Goal: Ask a question

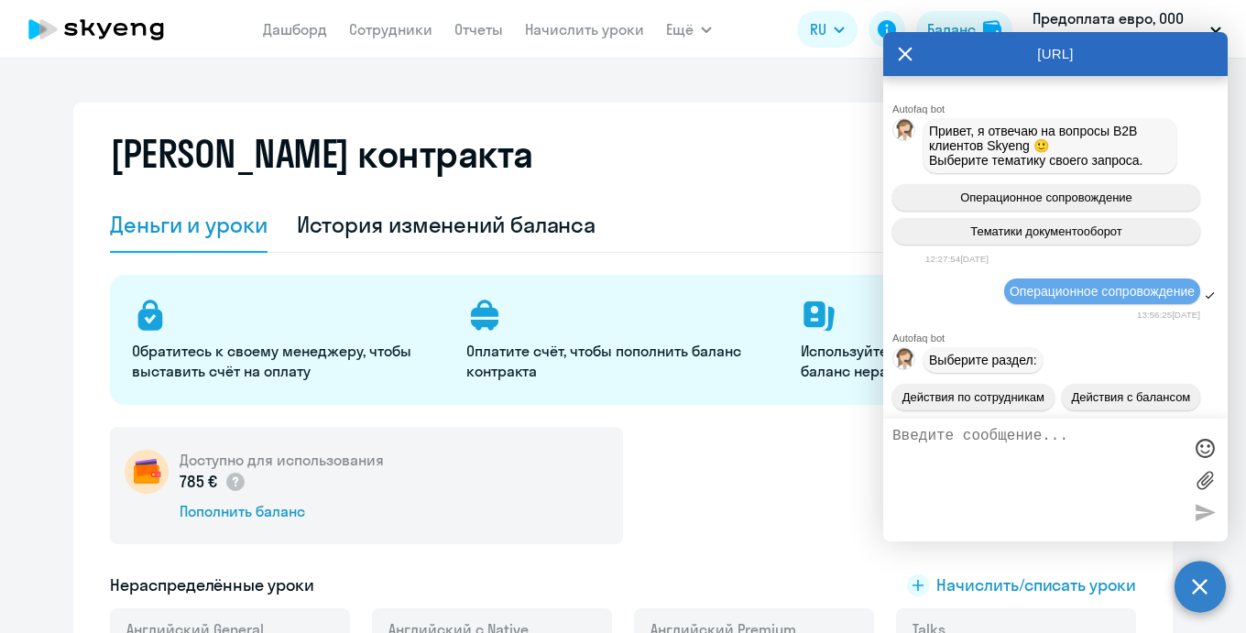
select select "english_adult_not_native_speaker"
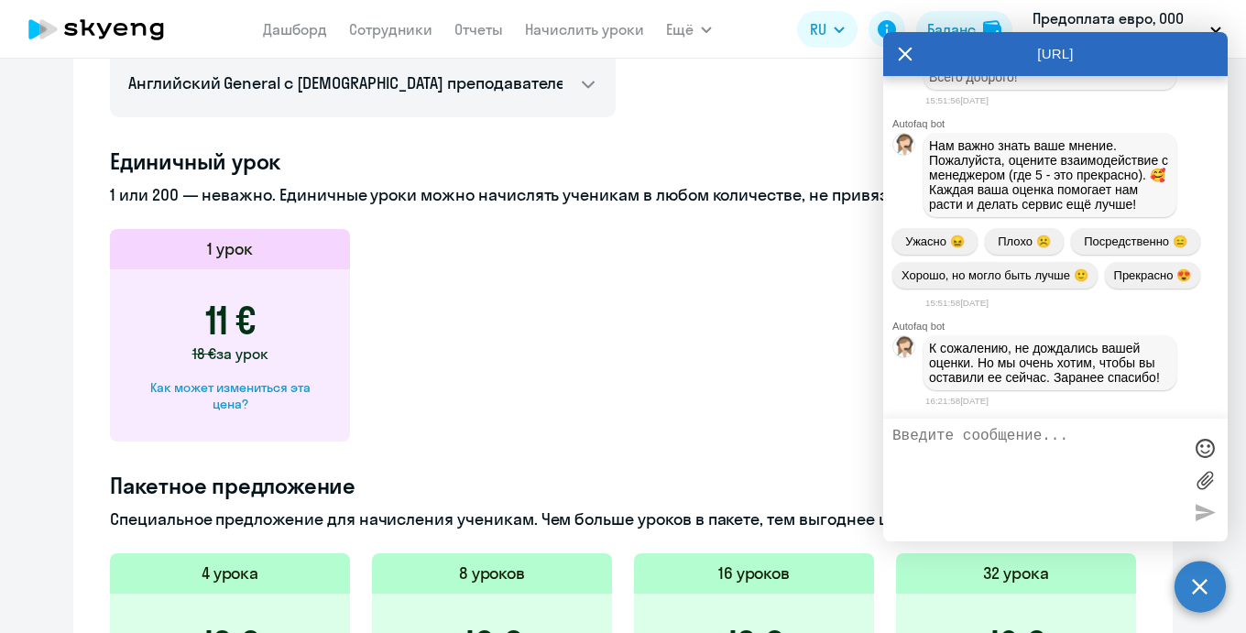
click at [897, 54] on div "[URL]" at bounding box center [1055, 54] width 344 height 44
click at [910, 56] on icon at bounding box center [905, 54] width 15 height 44
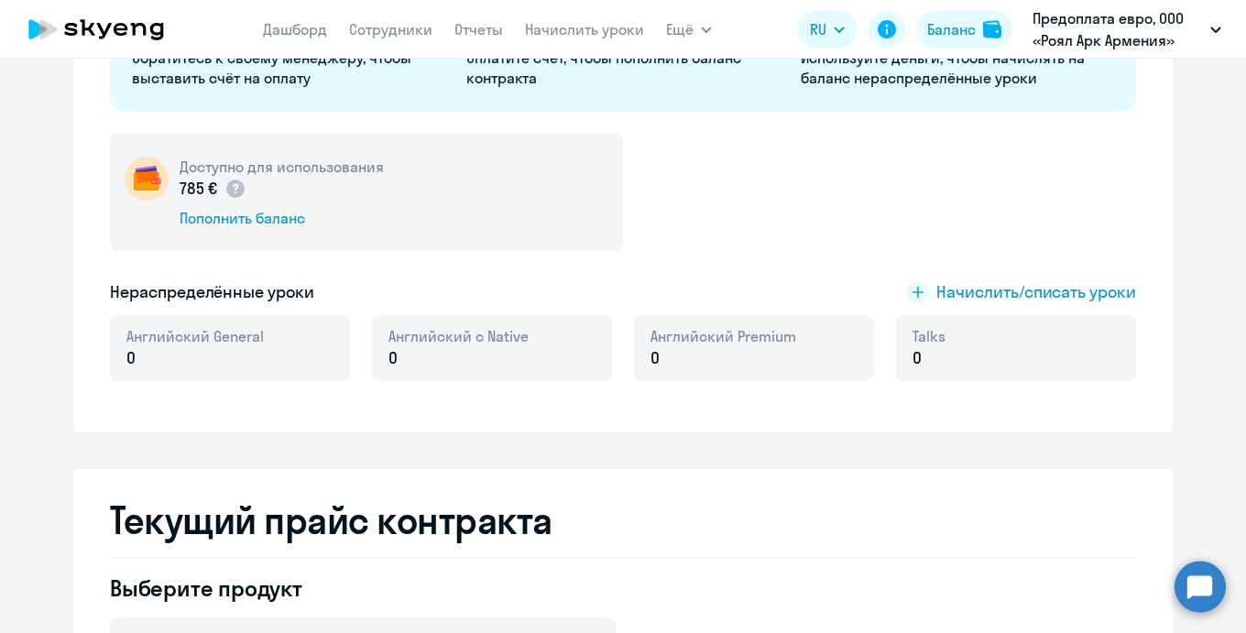
scroll to position [0, 0]
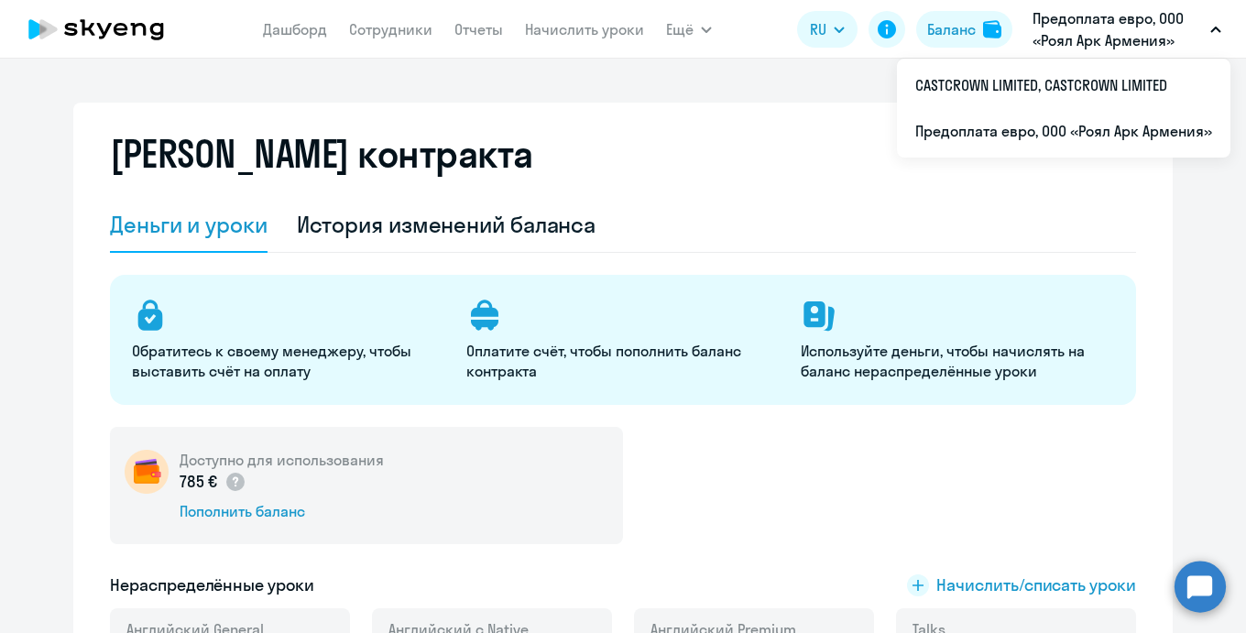
click at [1113, 13] on p "Предоплата евро, ООО «Роял Арк Армения»" at bounding box center [1117, 29] width 170 height 44
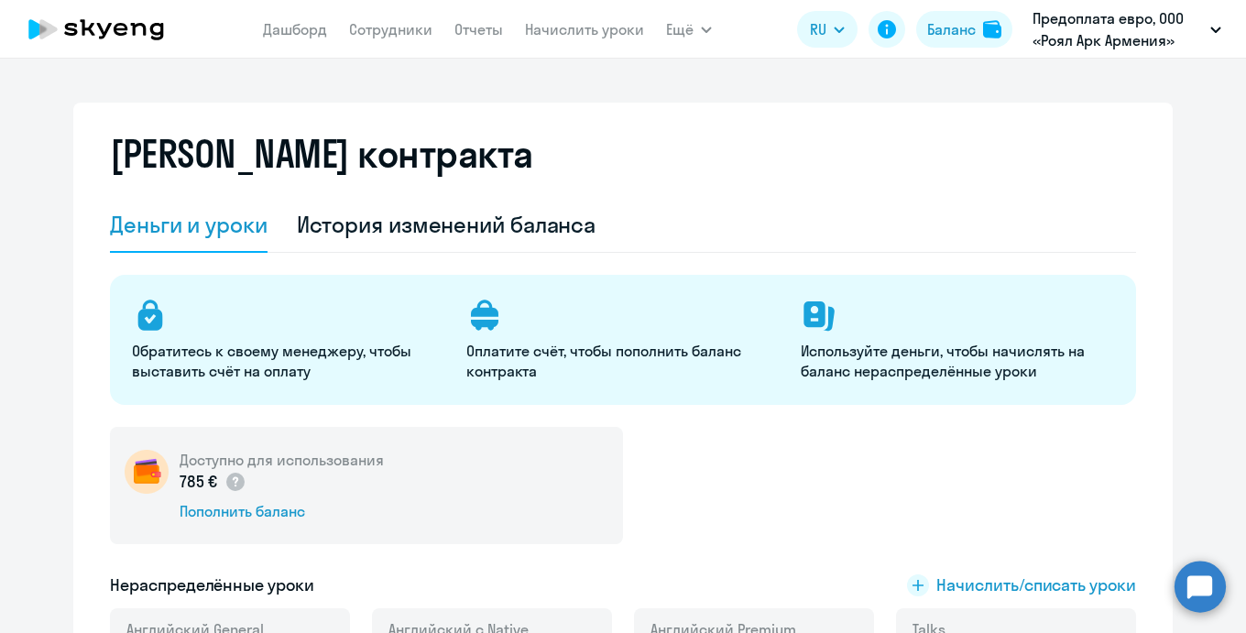
click at [1103, 18] on p "Предоплата евро, ООО «Роял Арк Армения»" at bounding box center [1117, 29] width 170 height 44
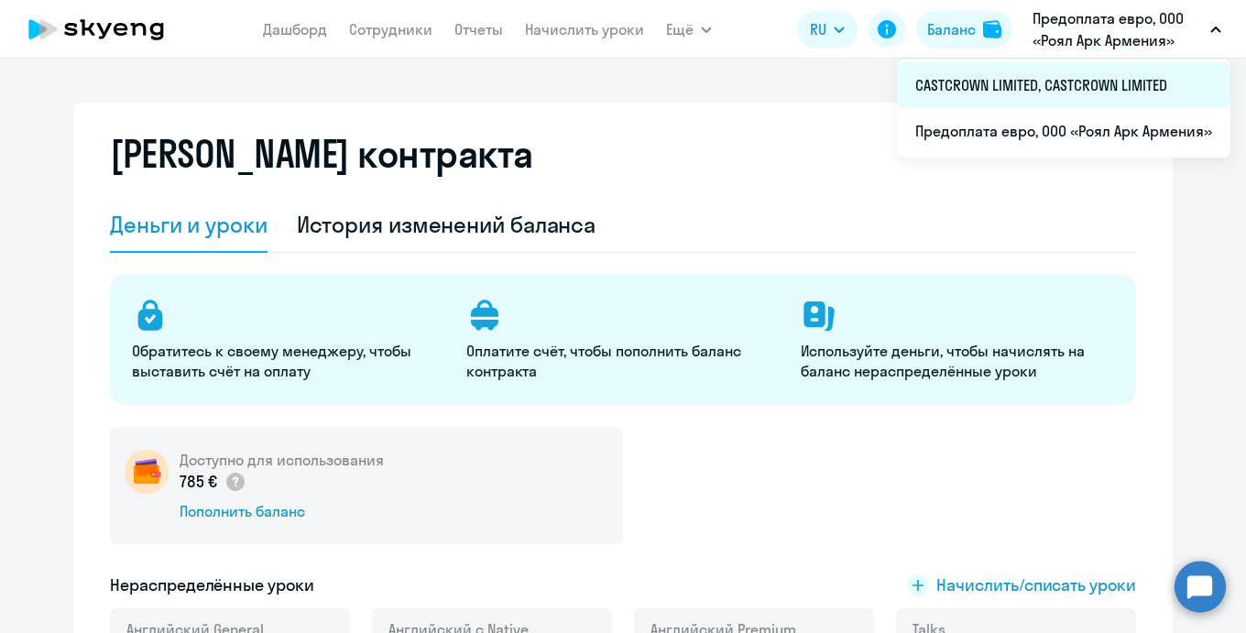
click at [1040, 76] on li "CASTCROWN LIMITED, CASTCROWN LIMITED" at bounding box center [1063, 85] width 333 height 46
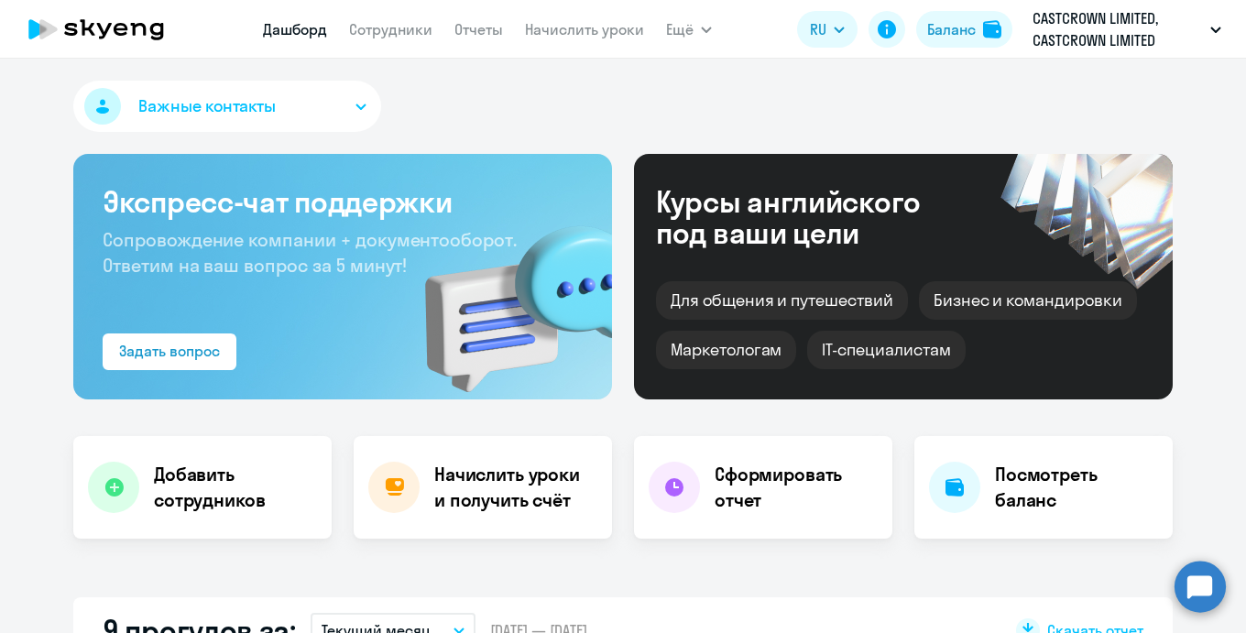
select select "30"
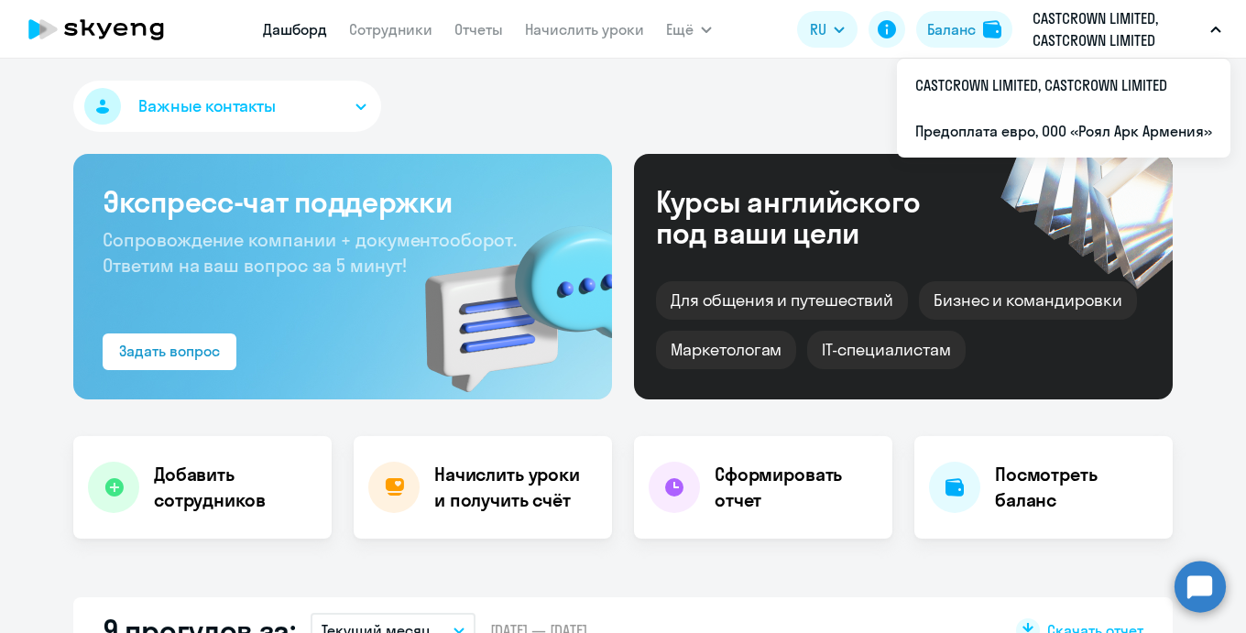
drag, startPoint x: 1163, startPoint y: 40, endPoint x: 1041, endPoint y: 37, distance: 122.8
click at [1041, 37] on p "CASTCROWN LIMITED, CASTCROWN LIMITED" at bounding box center [1117, 29] width 170 height 44
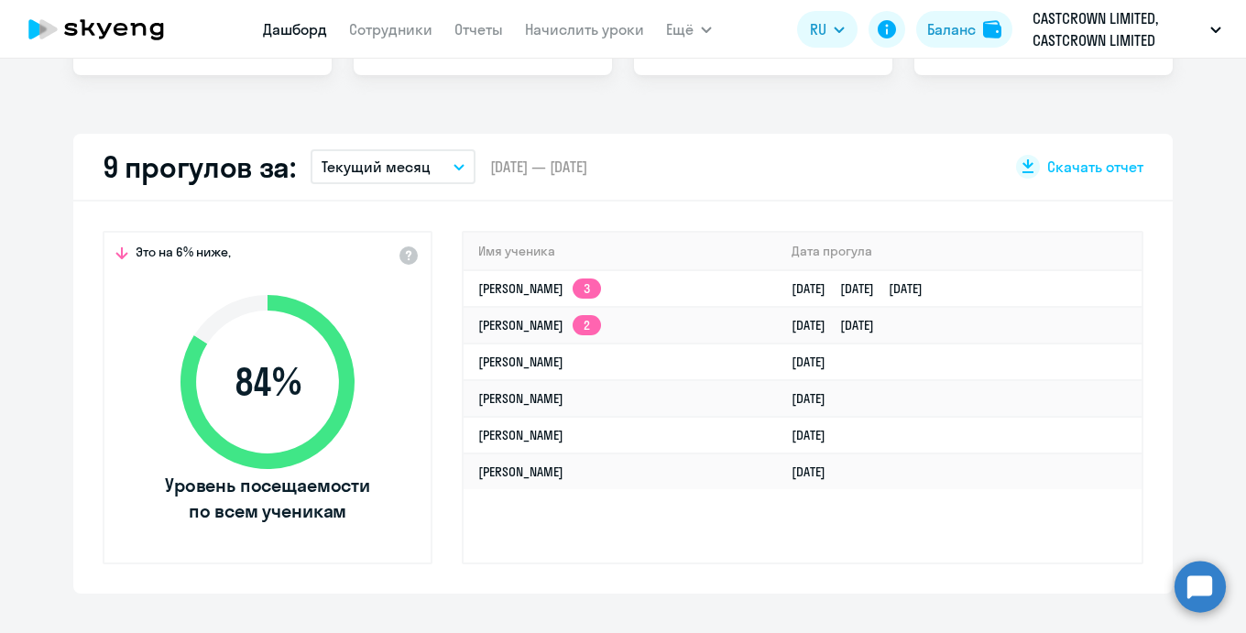
scroll to position [476, 0]
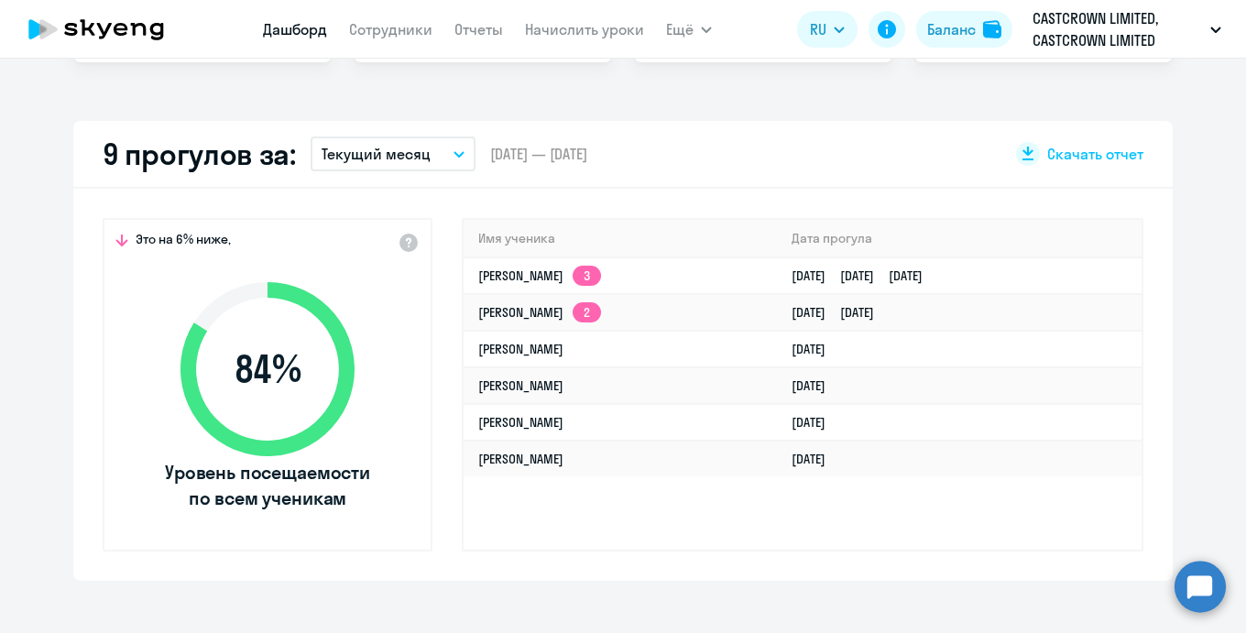
click at [1200, 585] on circle at bounding box center [1199, 586] width 51 height 51
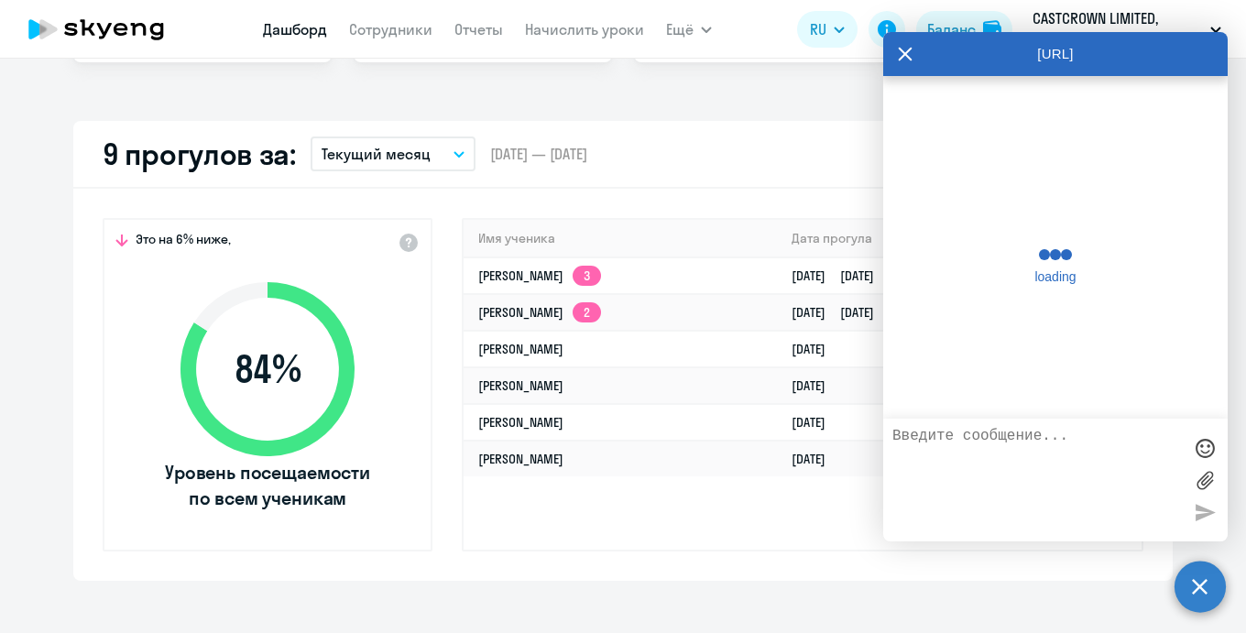
scroll to position [28131, 0]
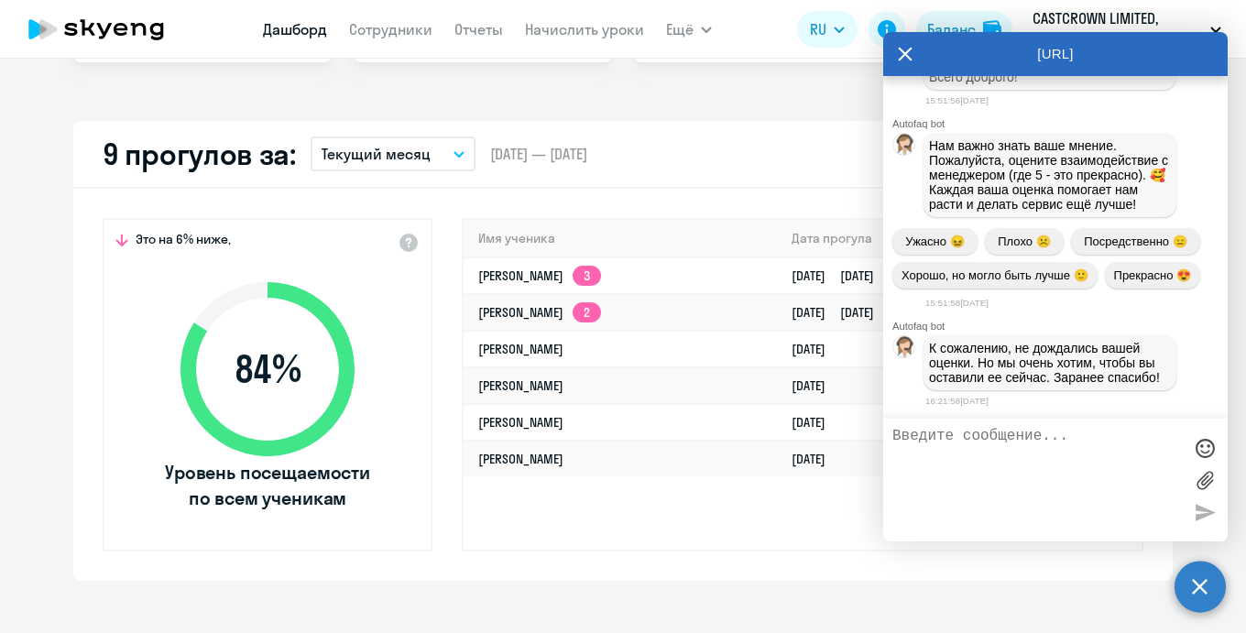
click at [983, 449] on textarea at bounding box center [1036, 480] width 289 height 104
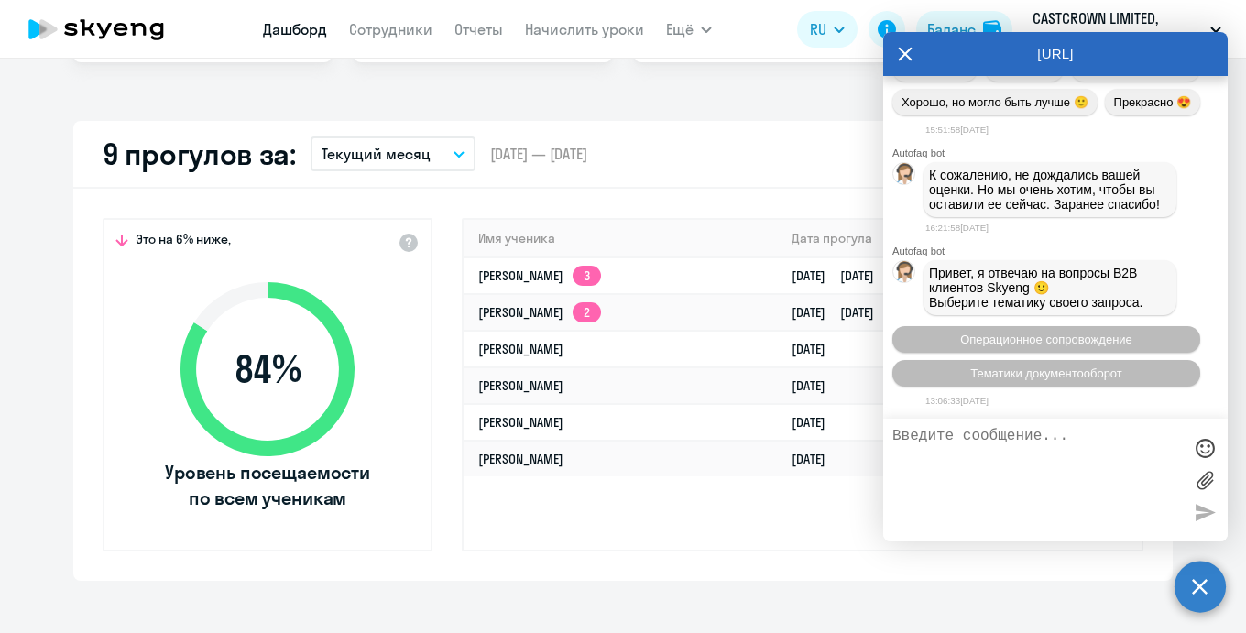
type textarea "Д"
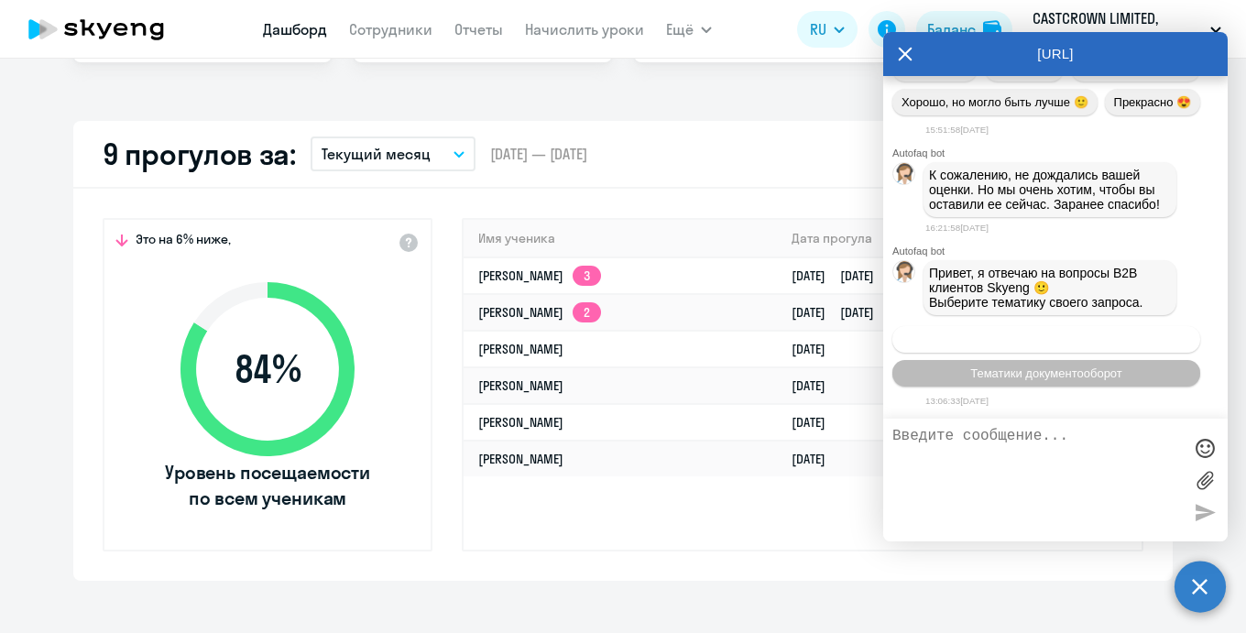
click at [1034, 336] on span "Операционное сопровождение" at bounding box center [1046, 339] width 172 height 14
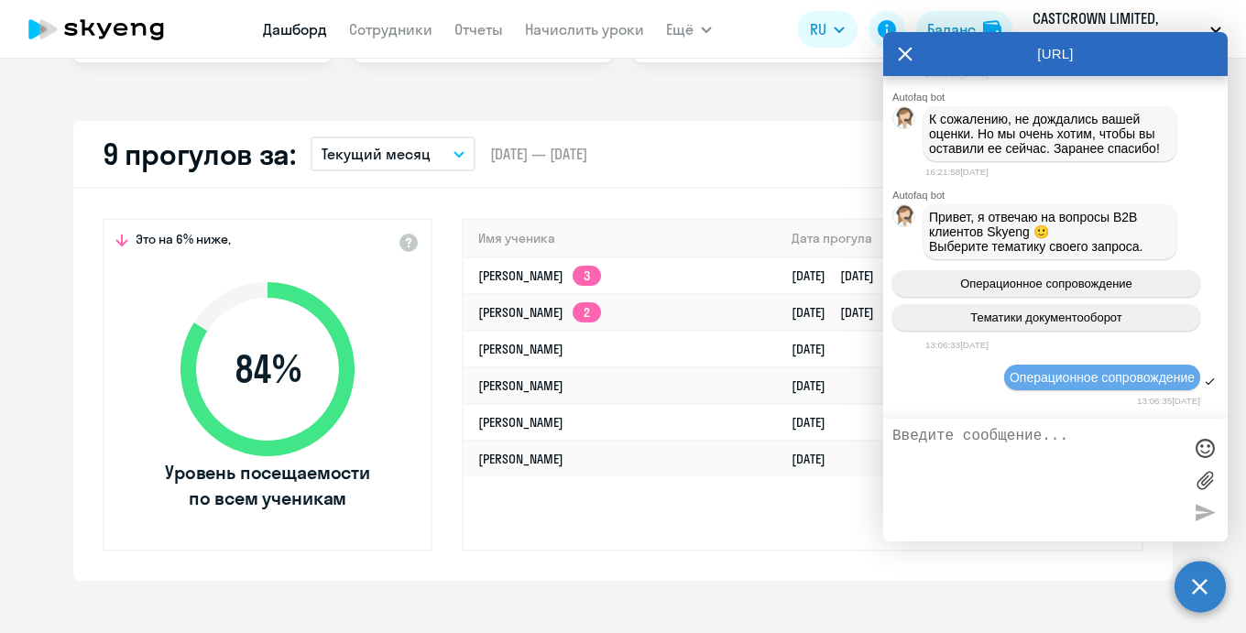
scroll to position [28498, 0]
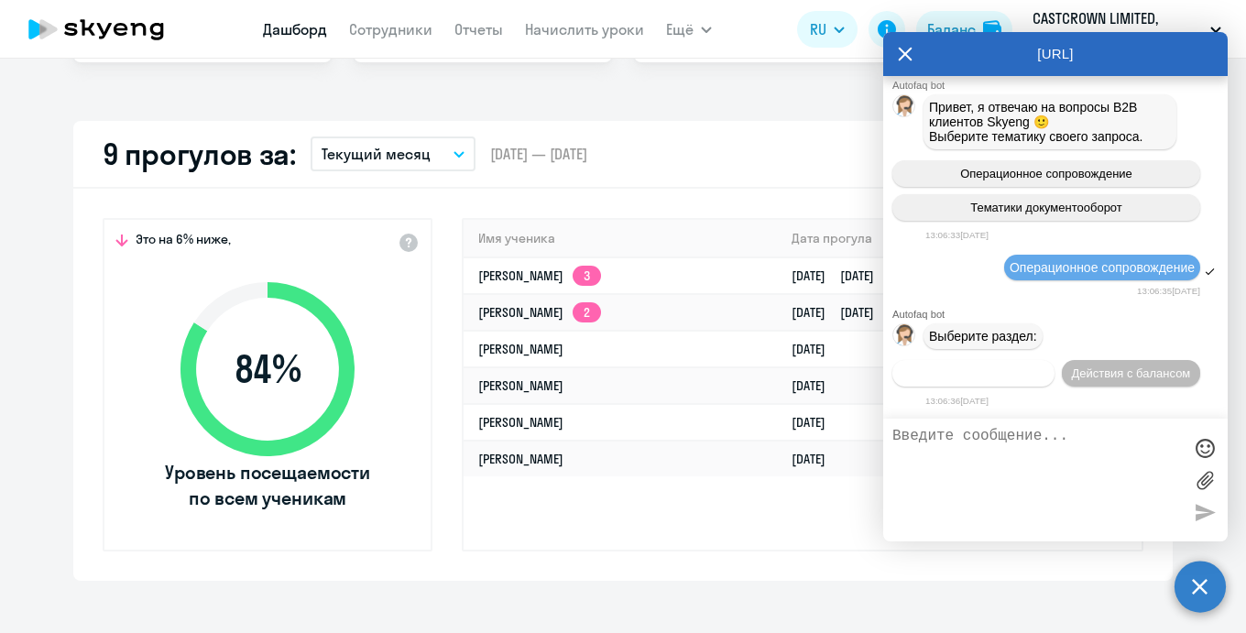
click at [1005, 377] on span "Действия по сотрудникам" at bounding box center [973, 373] width 142 height 14
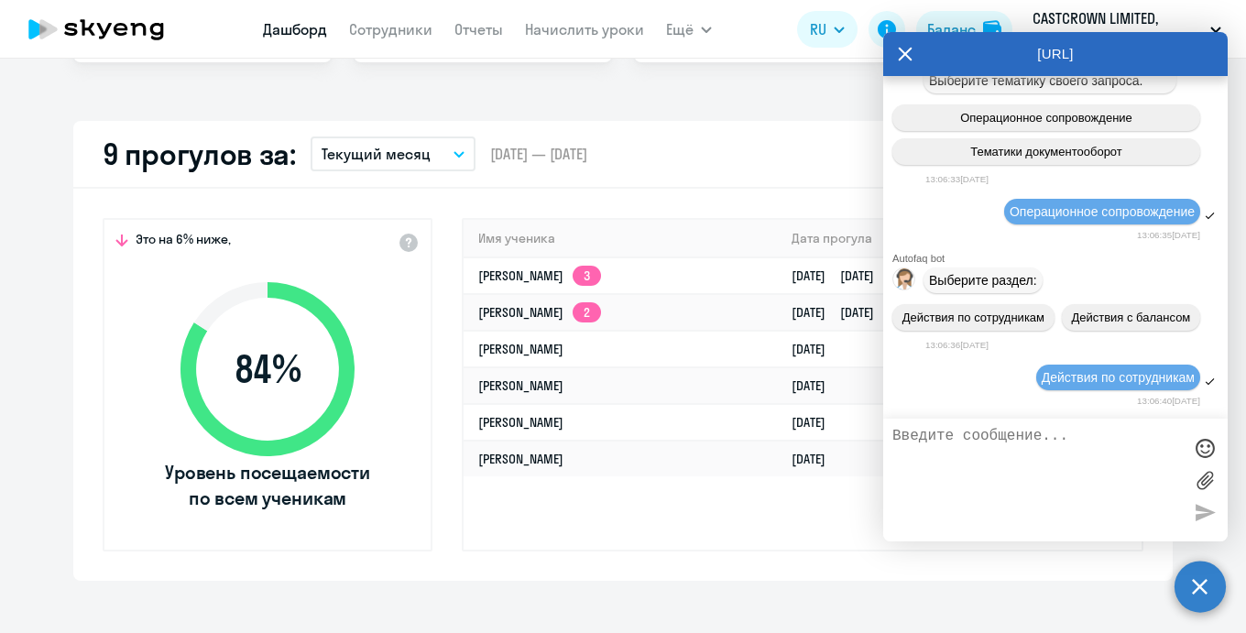
scroll to position [28740, 0]
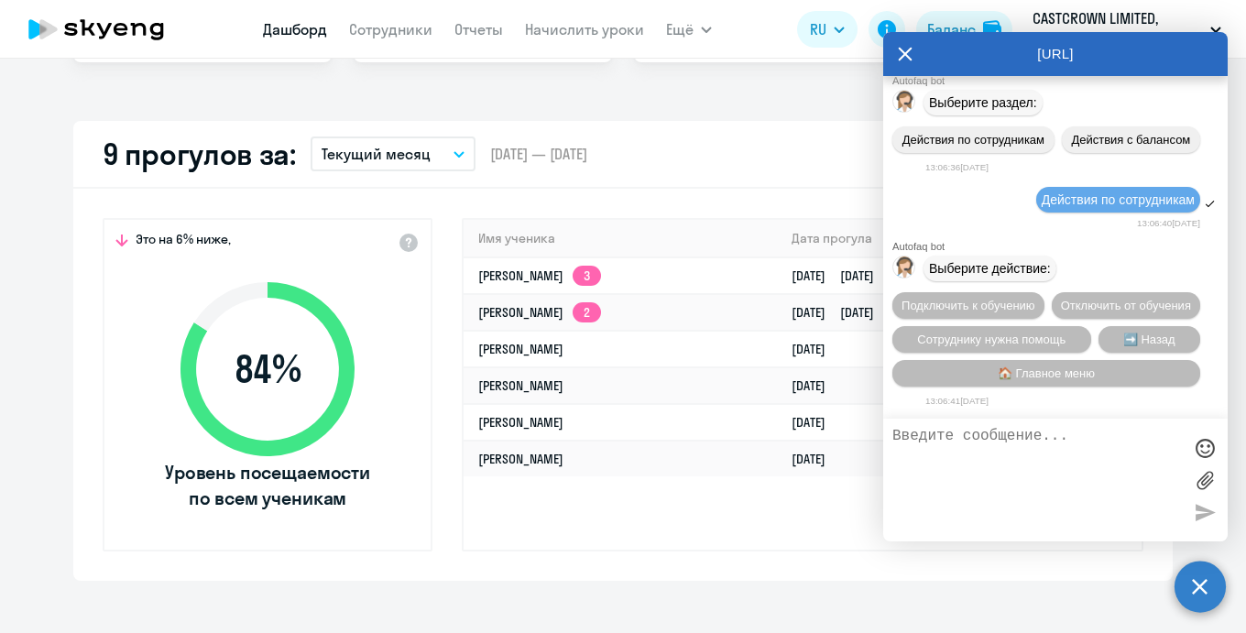
click at [1005, 377] on span "🏠 Главное меню" at bounding box center [1045, 373] width 97 height 14
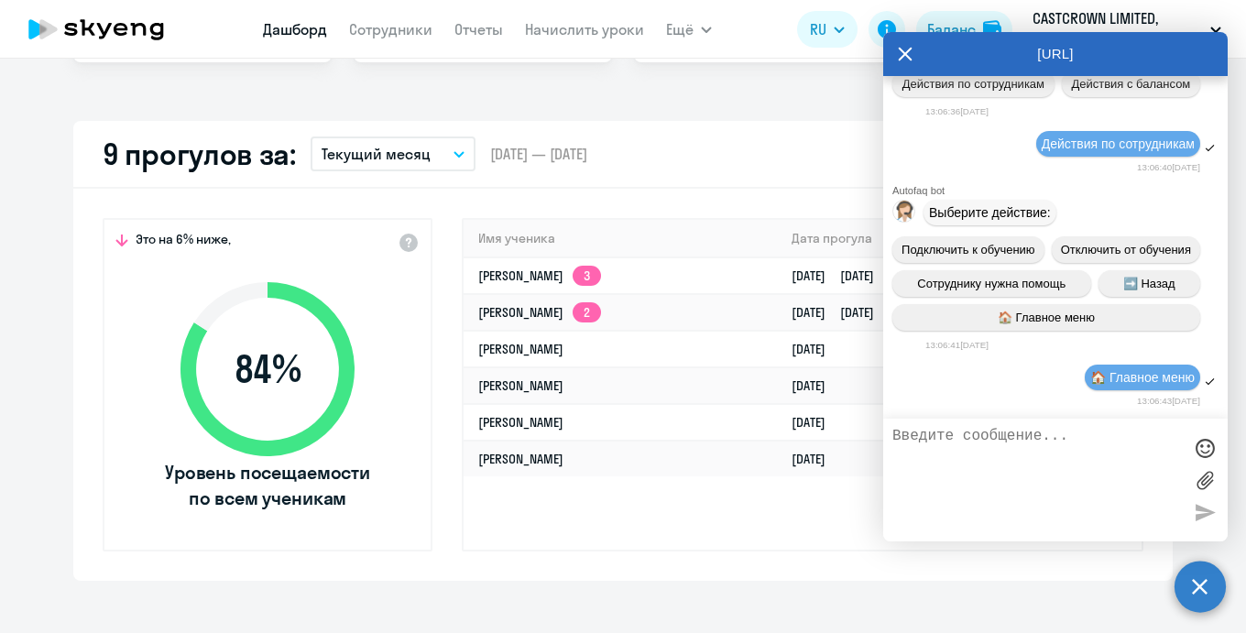
scroll to position [28913, 0]
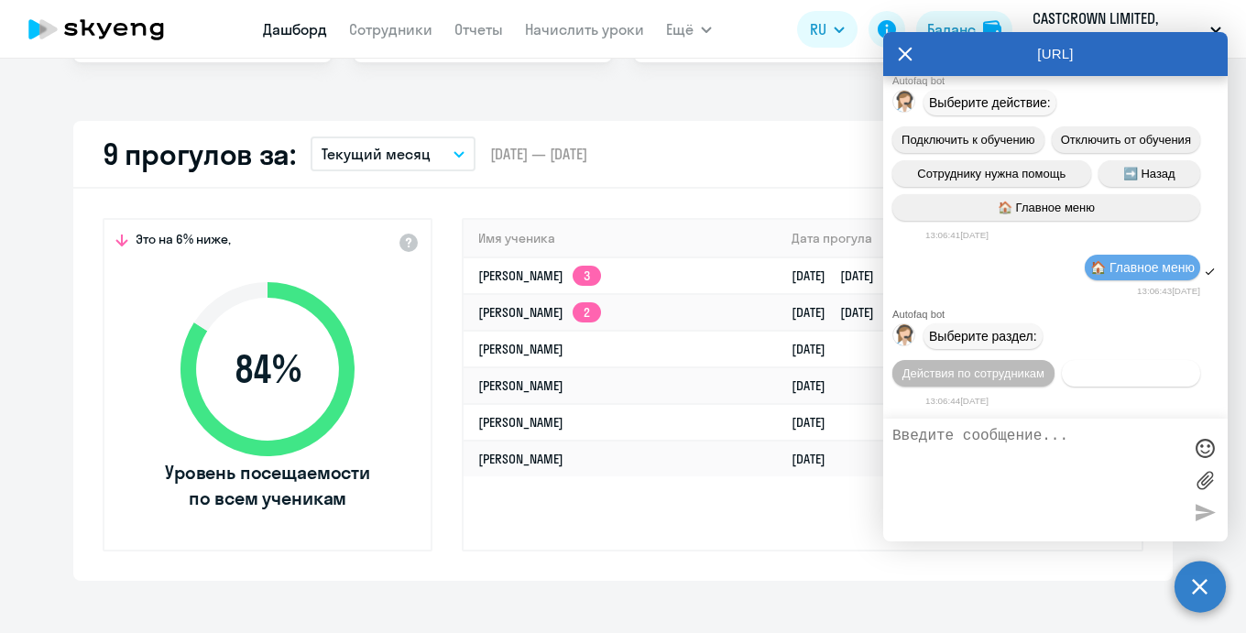
click at [1102, 373] on span "Действия с балансом" at bounding box center [1130, 373] width 119 height 14
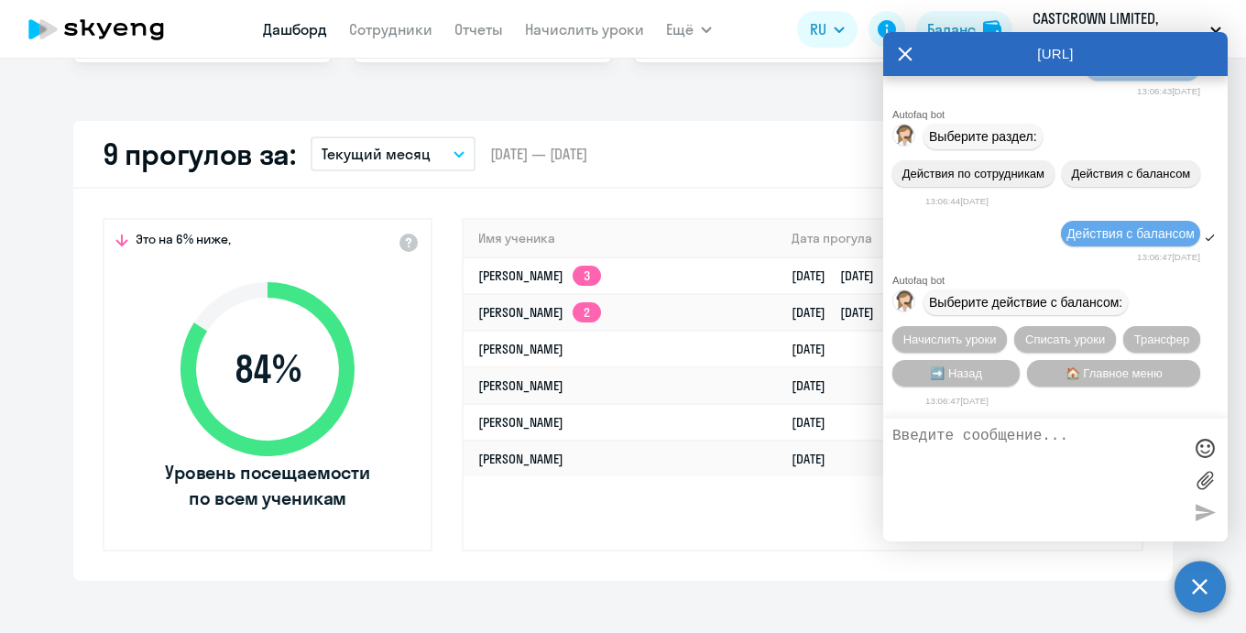
scroll to position [29121, 0]
click at [1102, 373] on span "🏠 Главное меню" at bounding box center [1113, 373] width 97 height 14
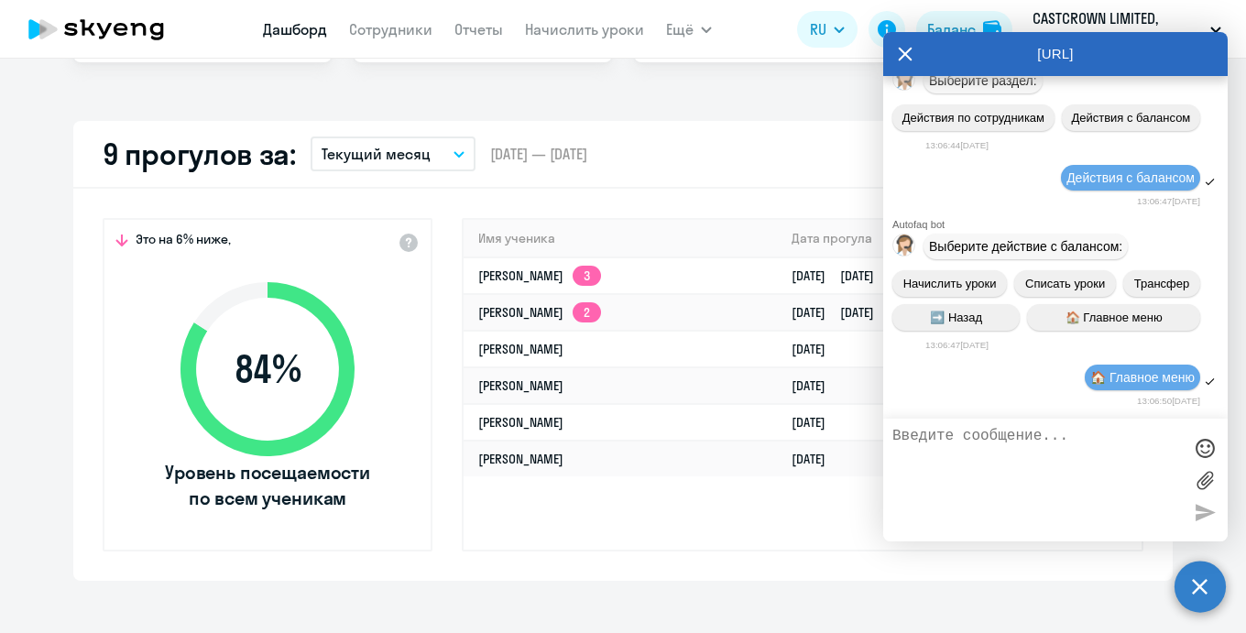
scroll to position [29294, 0]
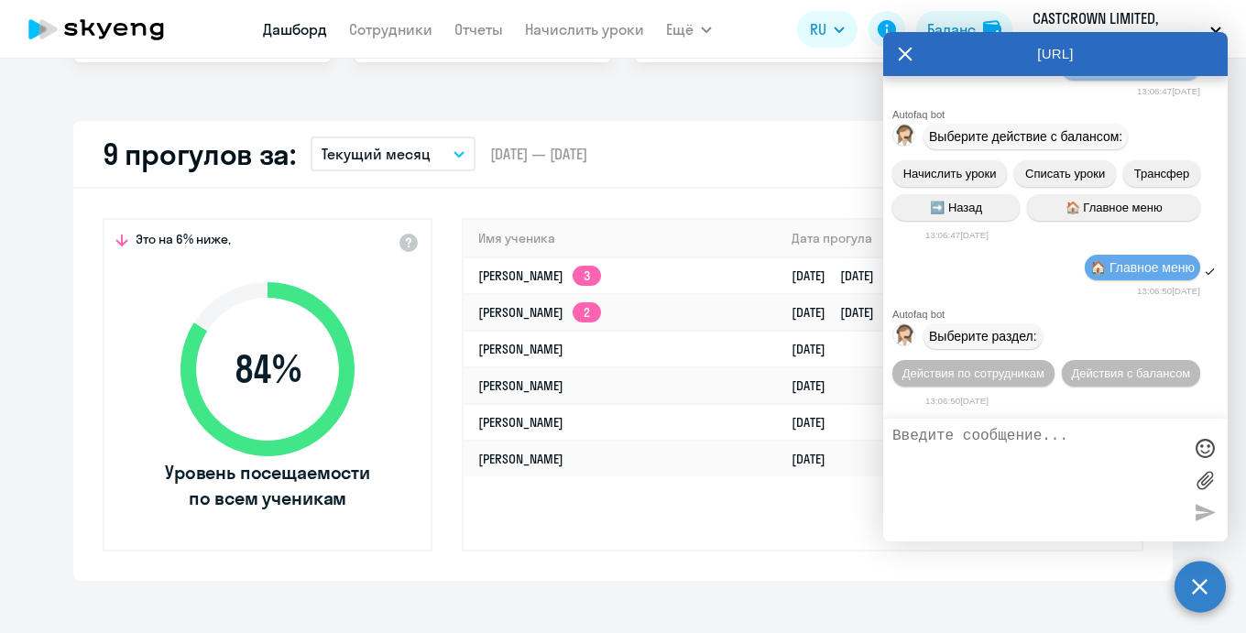
click at [950, 446] on textarea at bounding box center [1036, 480] width 289 height 104
click at [903, 57] on icon at bounding box center [905, 54] width 15 height 44
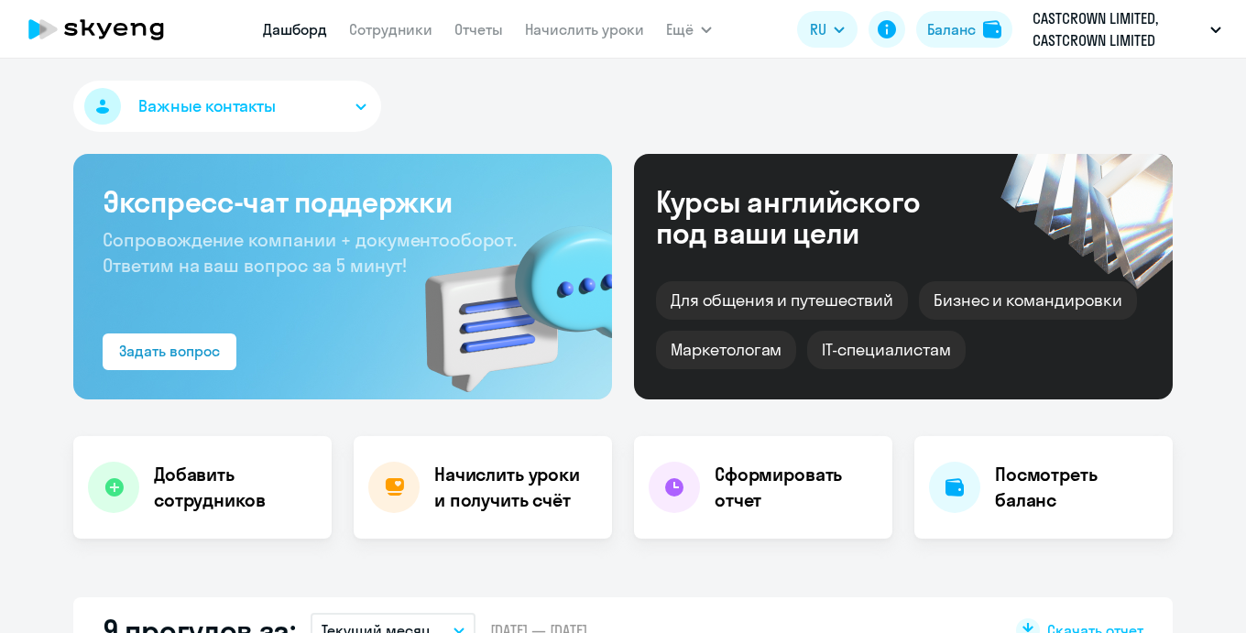
select select "30"
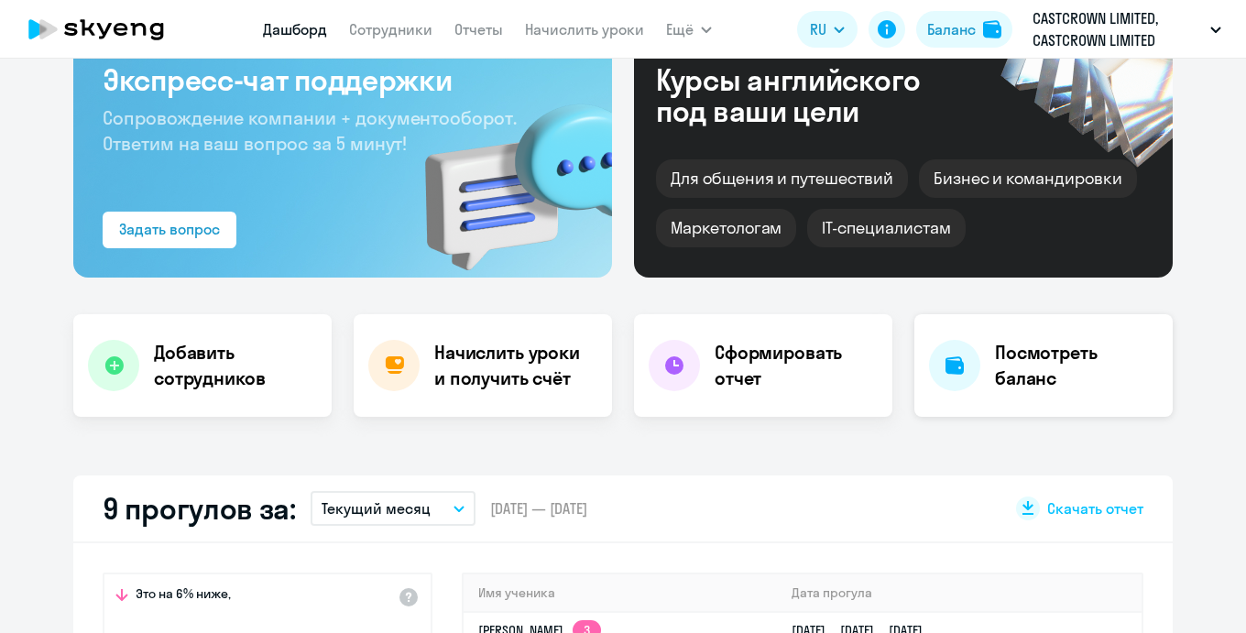
scroll to position [127, 0]
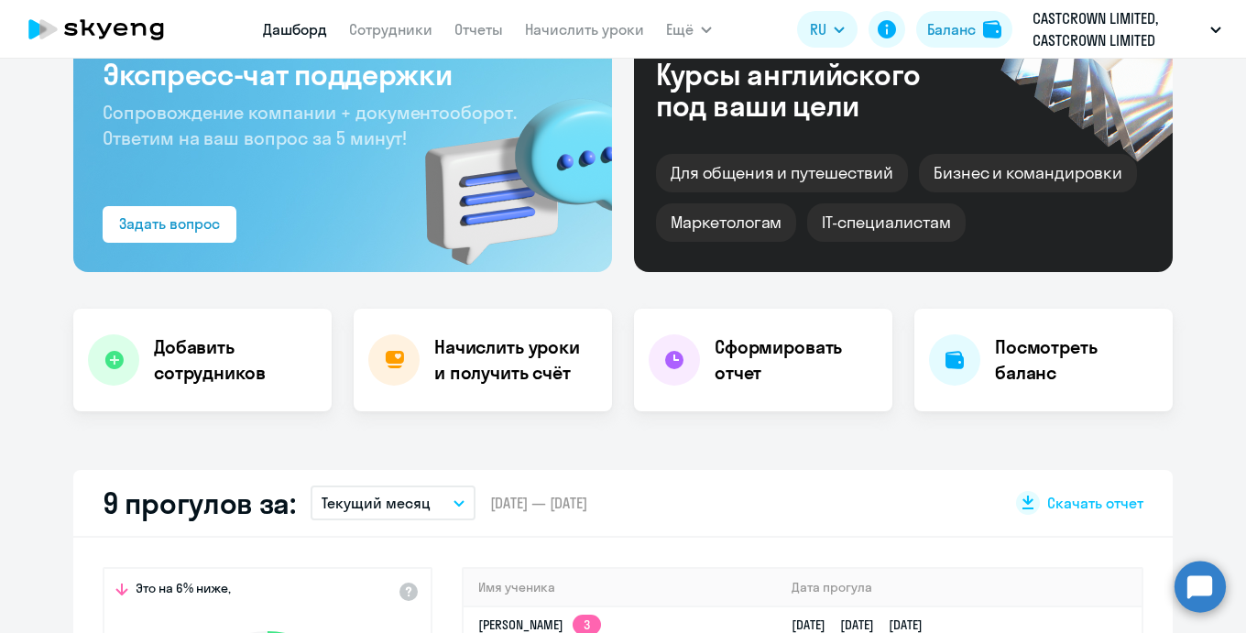
click at [1211, 583] on circle at bounding box center [1199, 586] width 51 height 51
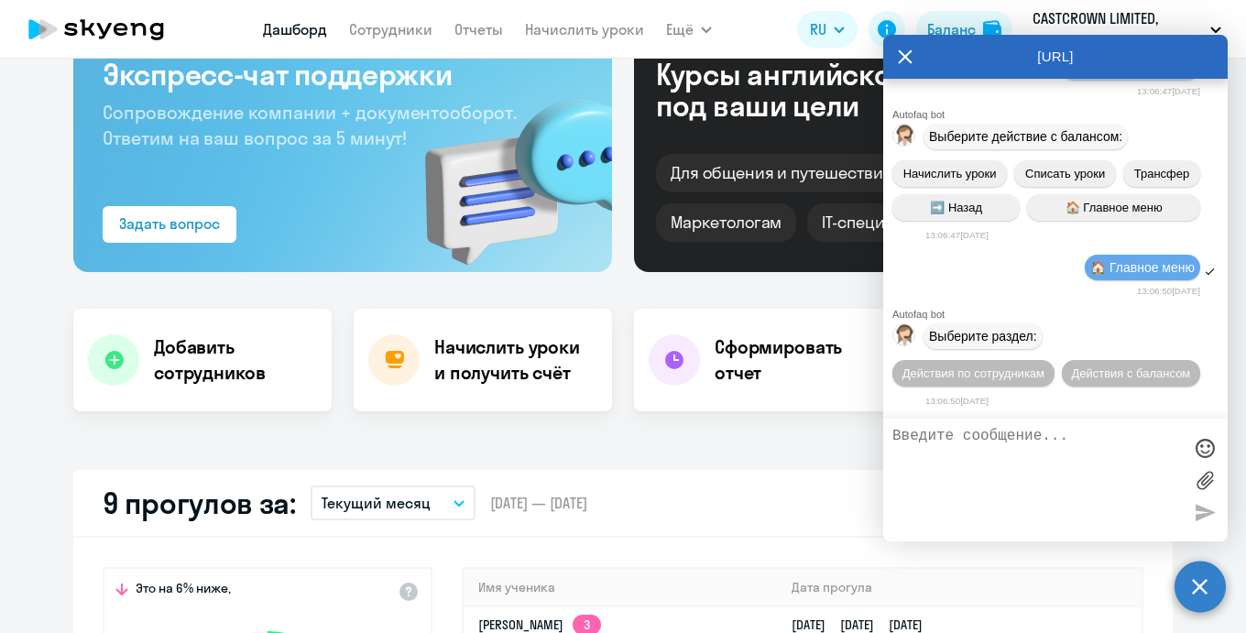
scroll to position [29297, 0]
click at [962, 447] on textarea at bounding box center [1036, 480] width 289 height 104
click at [993, 372] on span "Действия по сотрудникам" at bounding box center [973, 373] width 142 height 14
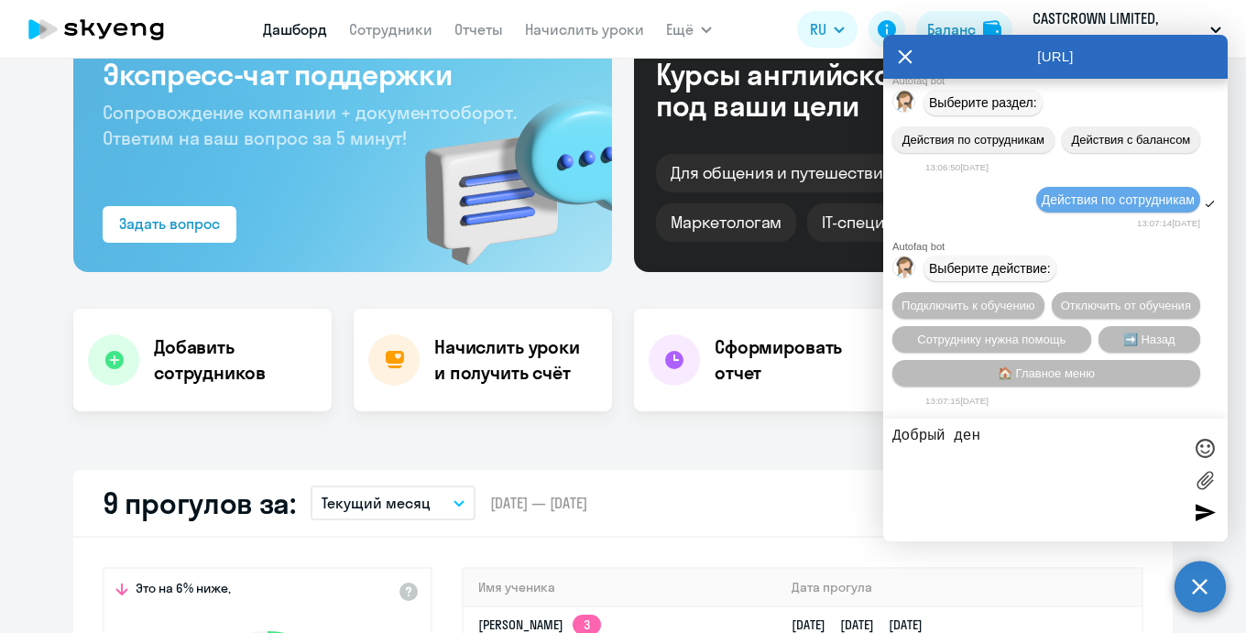
scroll to position [29518, 0]
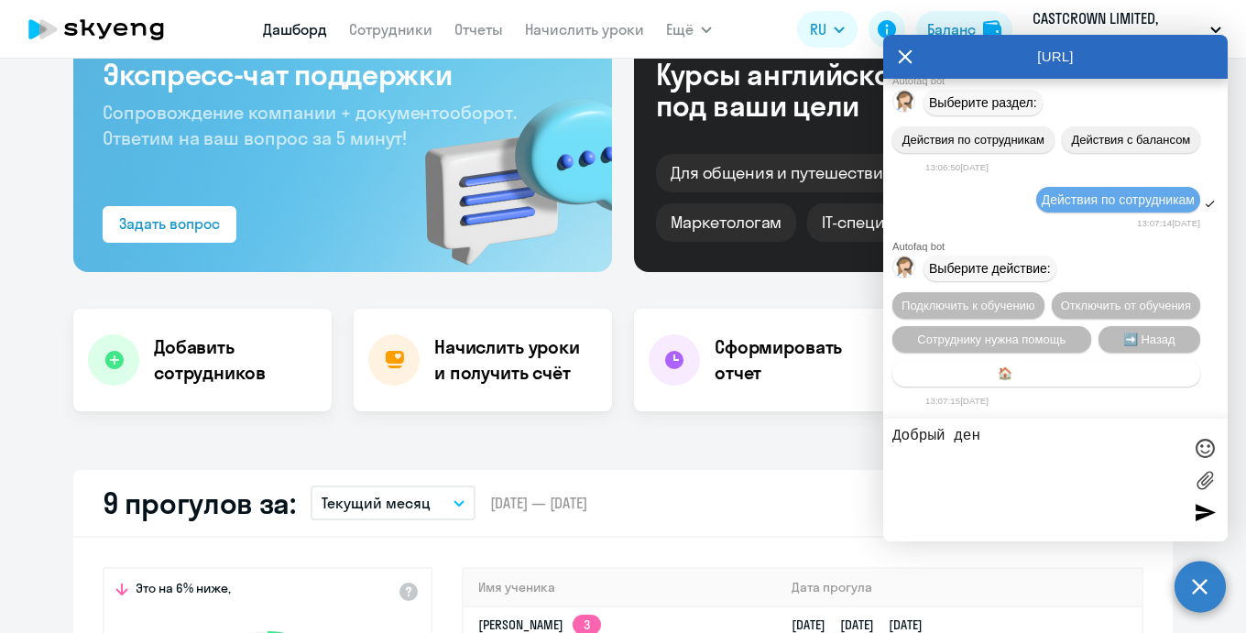
click at [1042, 380] on span "🏠 Главное меню" at bounding box center [1045, 373] width 97 height 14
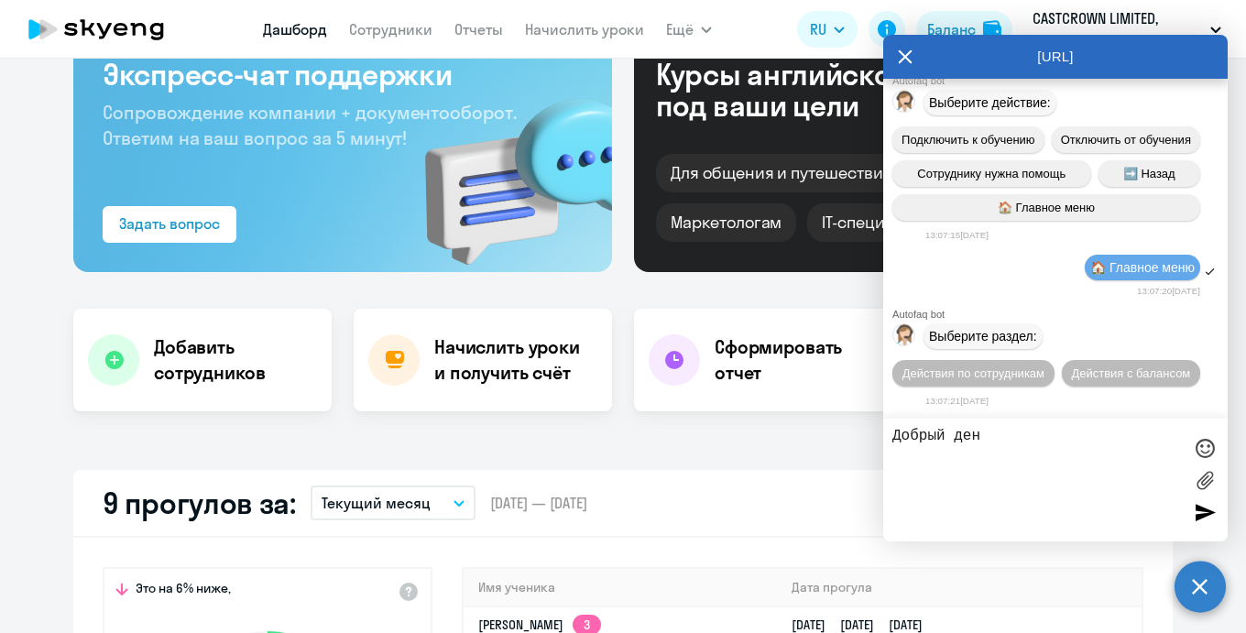
scroll to position [29713, 0]
click at [1096, 377] on span "Действия с балансом" at bounding box center [1130, 373] width 119 height 14
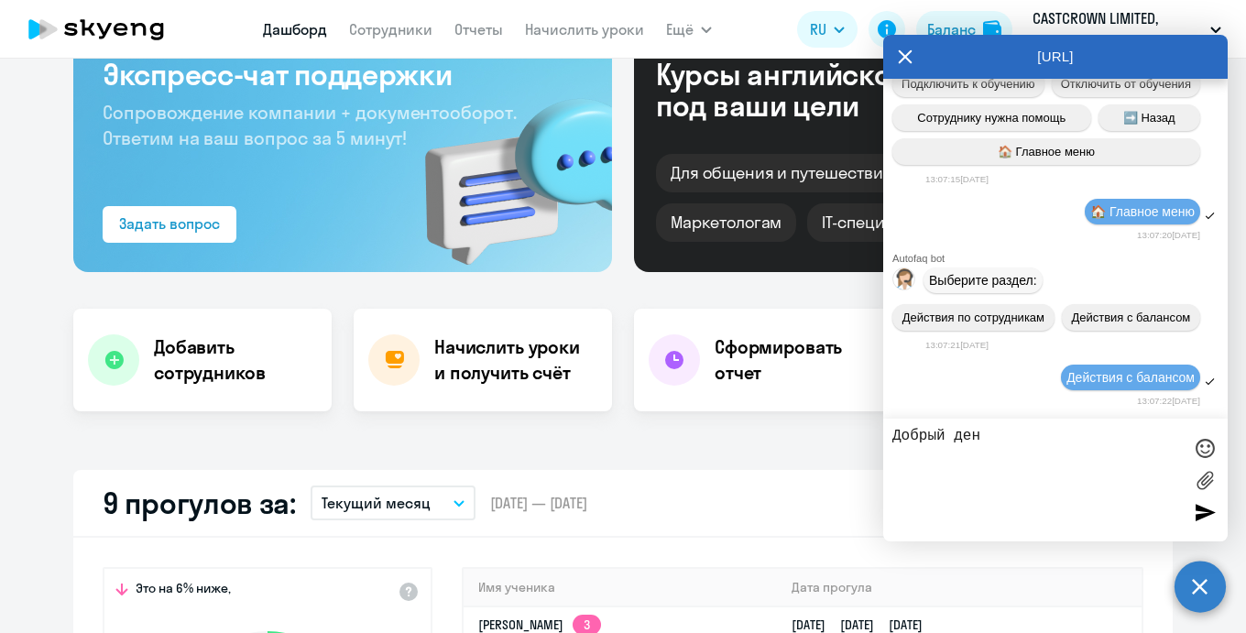
scroll to position [29921, 0]
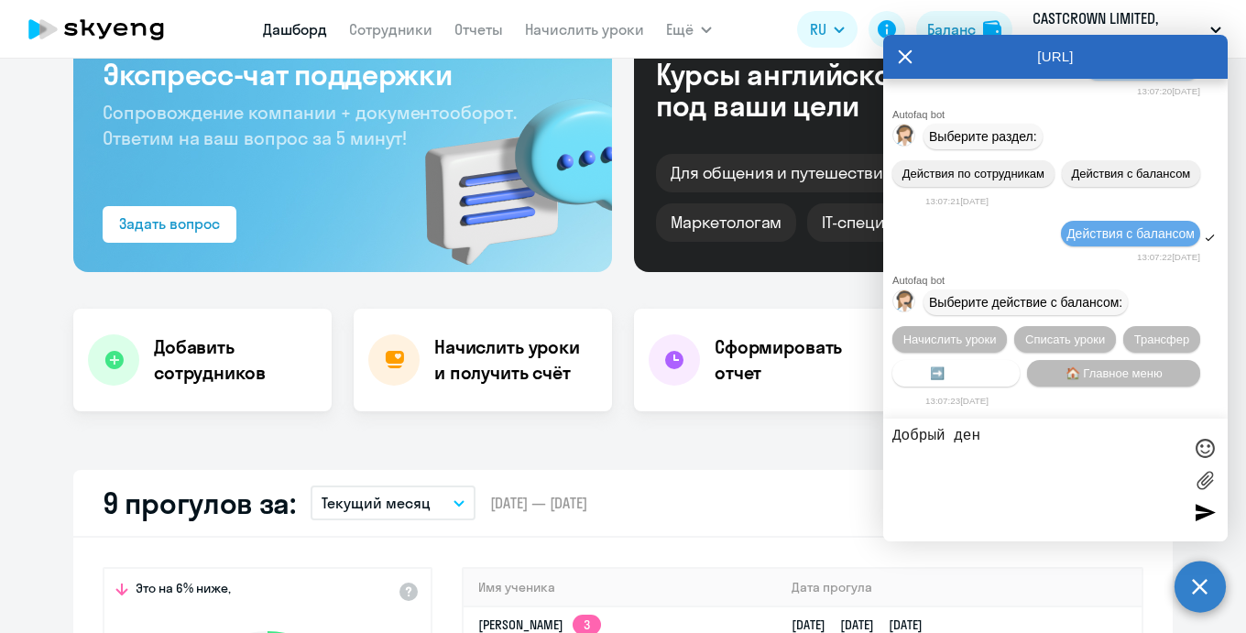
click at [977, 366] on span "➡️ Назад" at bounding box center [956, 373] width 52 height 14
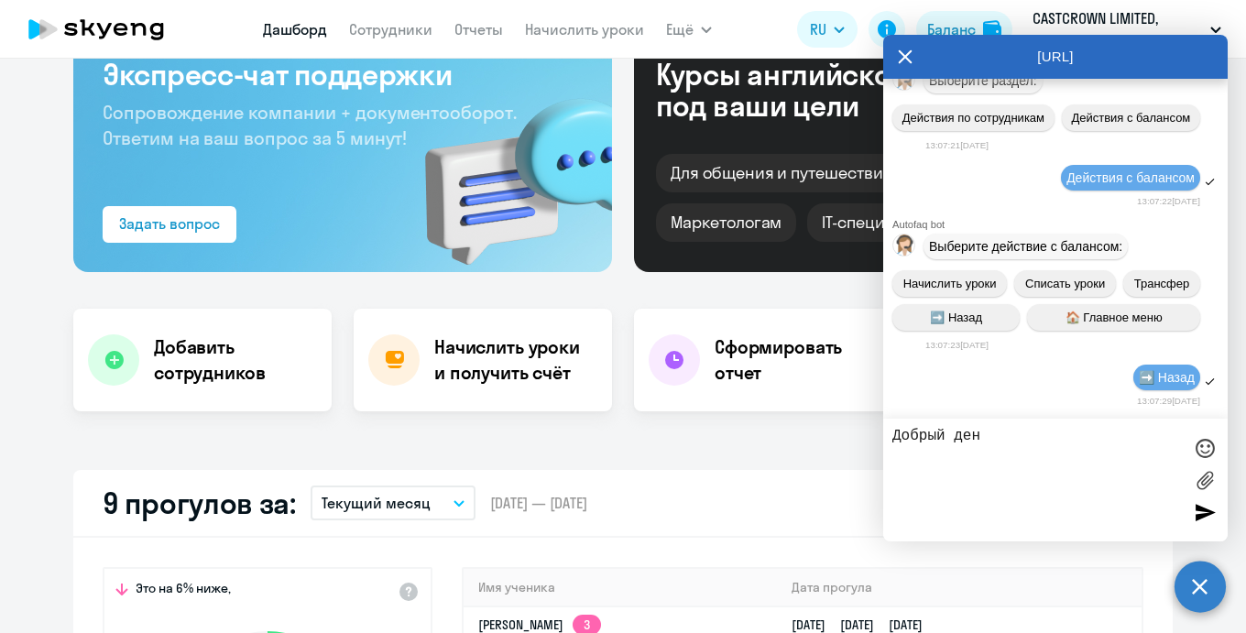
scroll to position [30094, 0]
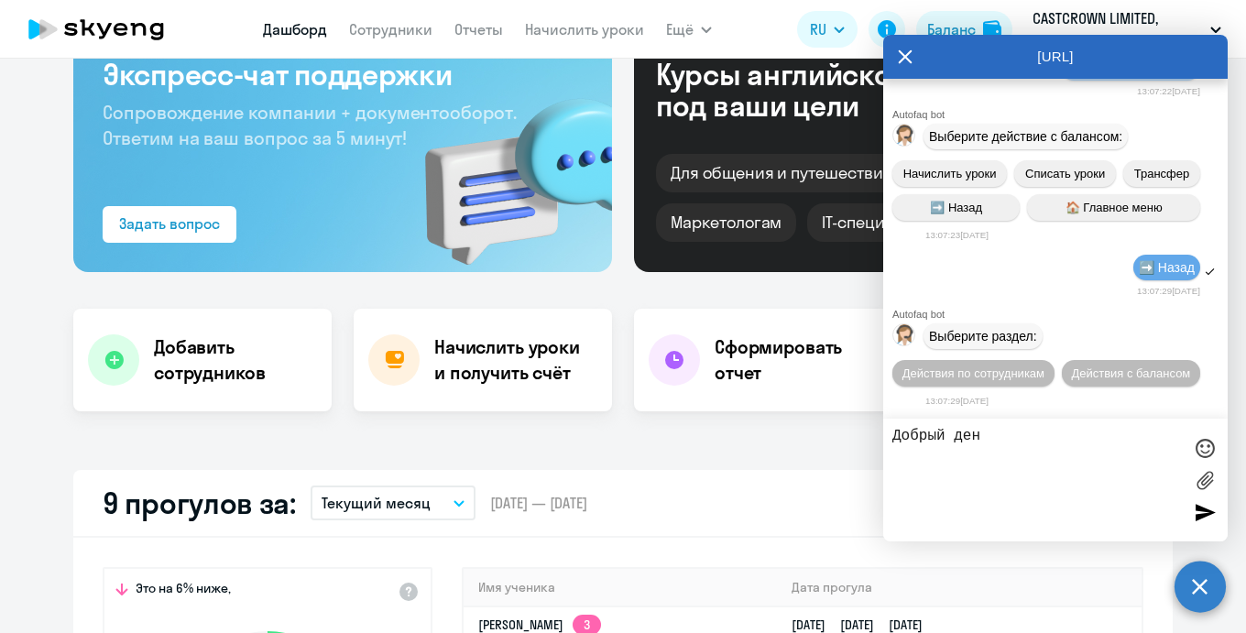
click at [1019, 444] on textarea "Добрый ден" at bounding box center [1036, 480] width 289 height 104
click at [1070, 434] on textarea "Добрый день! Просьбо сформировать счет" at bounding box center [1036, 480] width 289 height 104
click at [1077, 461] on textarea "Добрый день! Просьба сформировать счет" at bounding box center [1036, 480] width 289 height 104
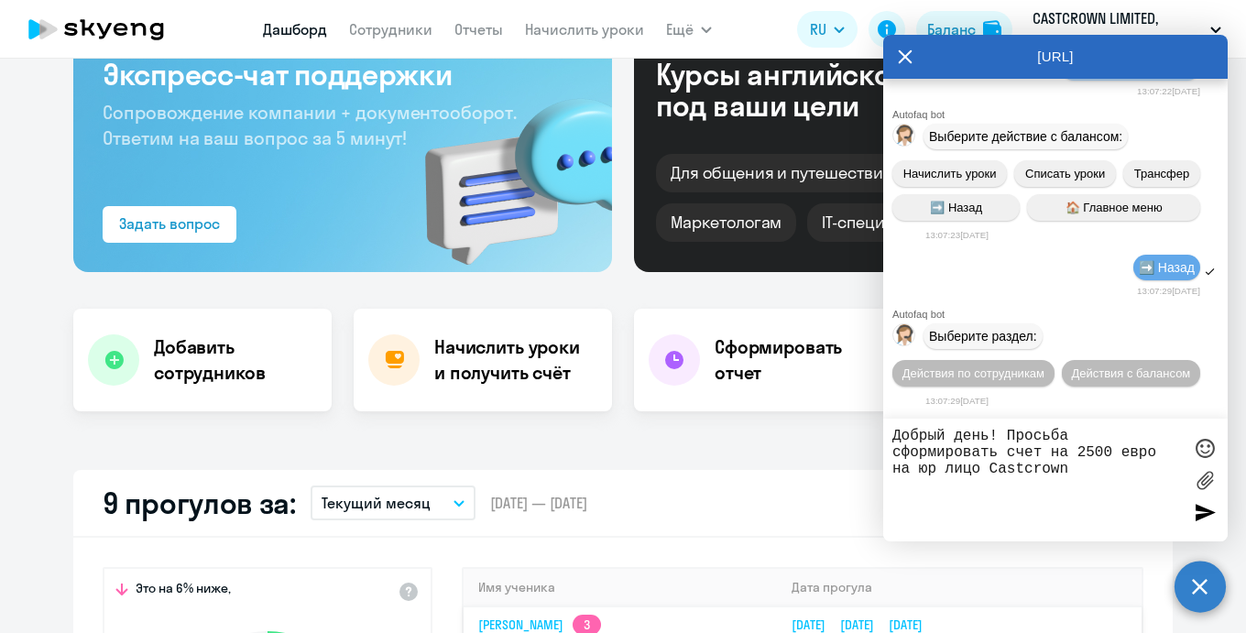
type textarea "Добрый день! Просьба сформировать счет на 2500 евро на юр лицо Castcrown"
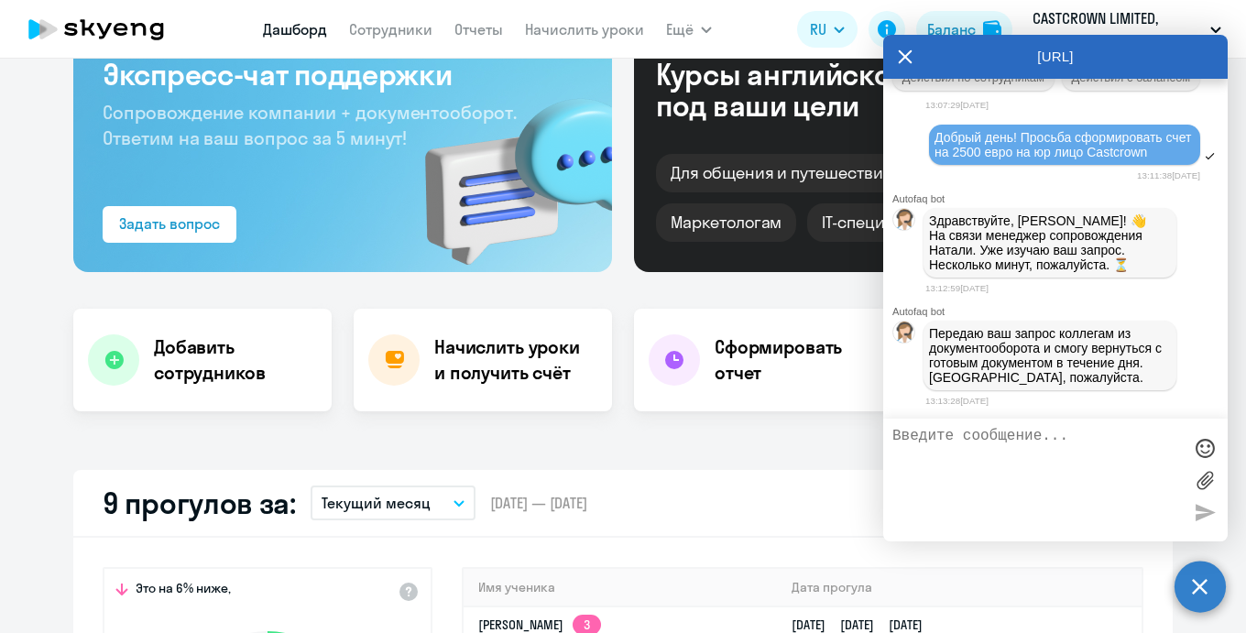
scroll to position [30407, 0]
